Goal: Transaction & Acquisition: Purchase product/service

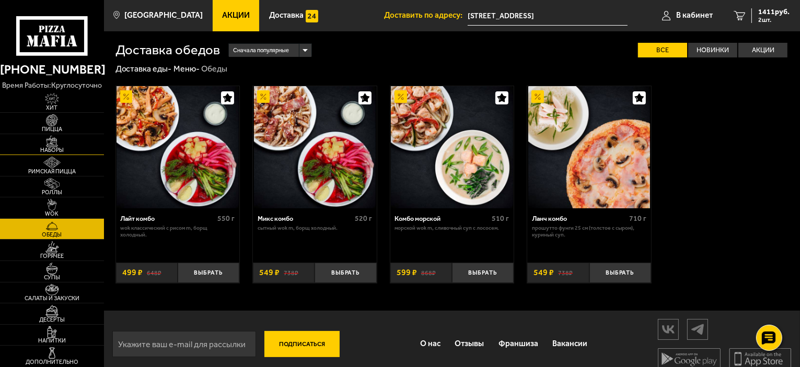
click at [55, 145] on img at bounding box center [52, 142] width 32 height 12
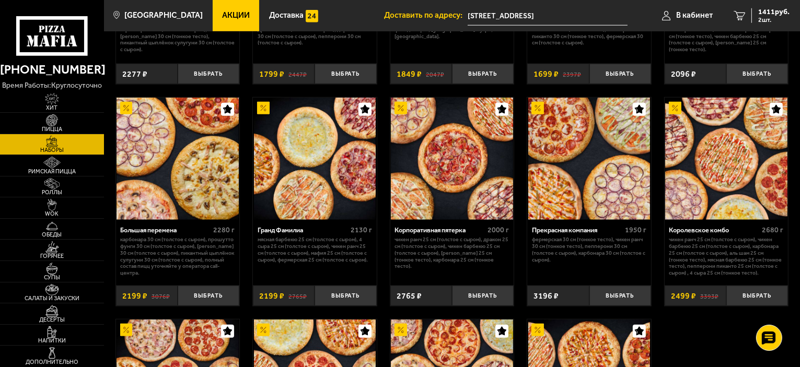
scroll to position [1097, 0]
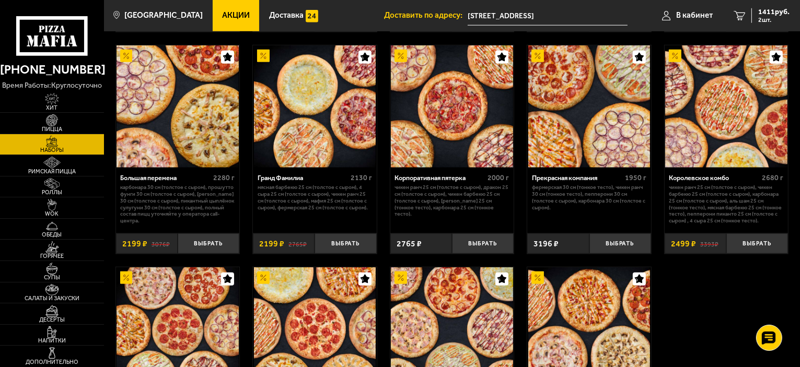
click at [569, 191] on p "Фермерская 30 см (тонкое тесто), Чикен Ранч 30 см (тонкое тесто), Пепперони 30 …" at bounding box center [589, 197] width 114 height 27
click at [576, 122] on img at bounding box center [589, 106] width 122 height 122
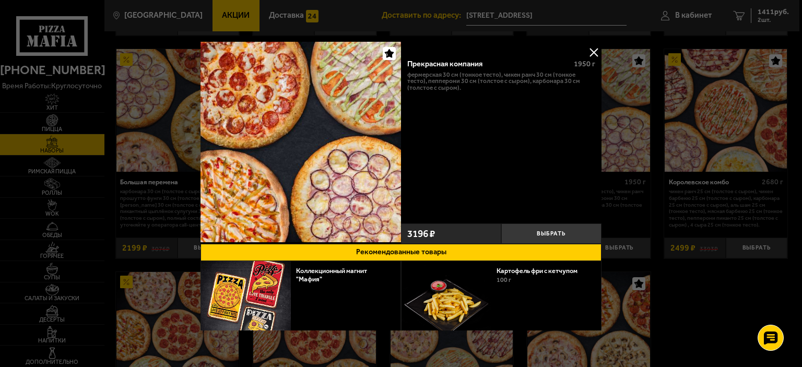
click at [437, 72] on p "Фермерская 30 см (тонкое тесто), Чикен Ранч 30 см (тонкое тесто), Пепперони 30 …" at bounding box center [502, 82] width 188 height 20
click at [592, 50] on button at bounding box center [594, 52] width 16 height 16
